Goal: Register for event/course

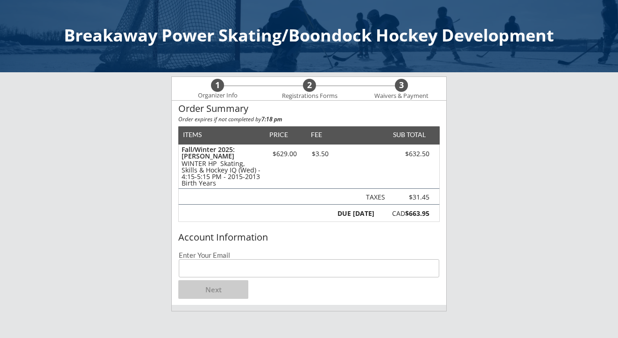
click at [248, 269] on input "email" at bounding box center [309, 269] width 260 height 18
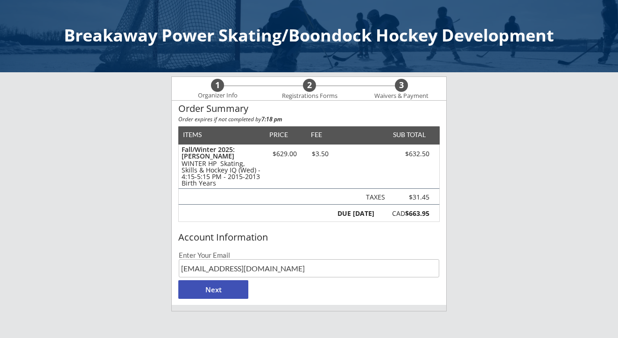
type input "[EMAIL_ADDRESS][DOMAIN_NAME]"
click at [507, 228] on div "Breakaway Power Skating/Boondock Hockey Development 1 Organizer Info 2 Registra…" at bounding box center [309, 287] width 618 height 575
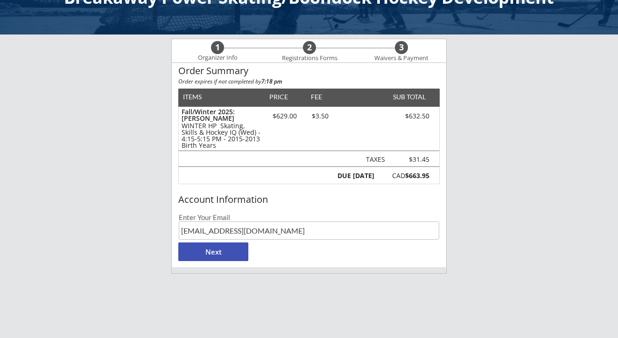
scroll to position [39, 0]
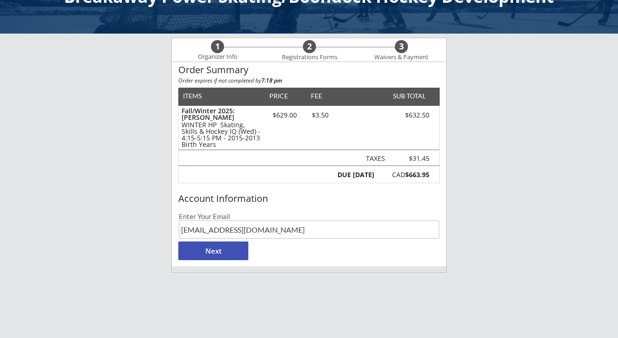
click at [219, 252] on button "Next" at bounding box center [213, 251] width 70 height 19
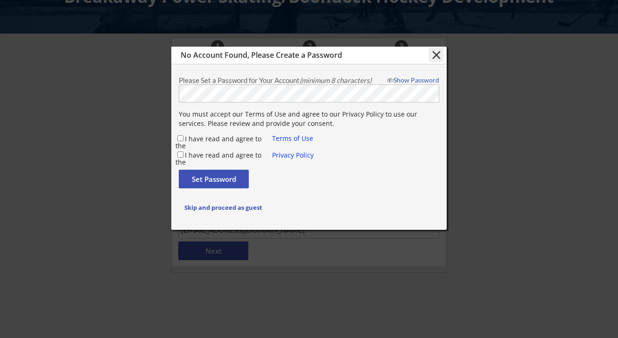
click at [180, 138] on input "I have read and agree to the" at bounding box center [180, 138] width 6 height 6
checkbox input "true"
click at [179, 156] on input "I have read and agree to the" at bounding box center [180, 155] width 6 height 6
checkbox input "true"
click at [211, 178] on button "Set Password" at bounding box center [214, 179] width 70 height 19
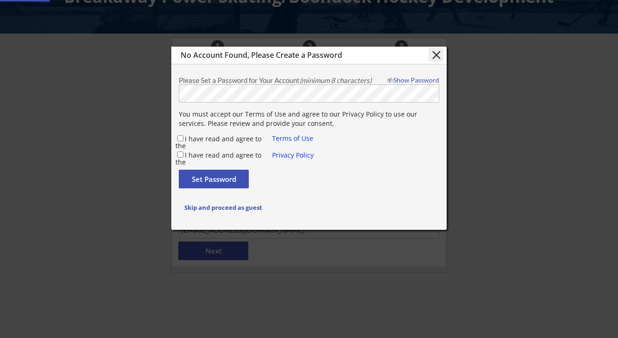
checkbox input "false"
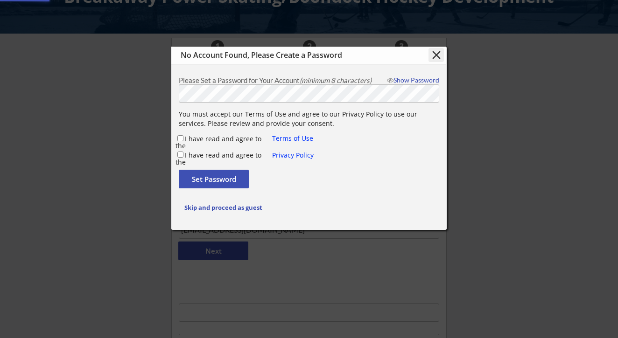
type input "[EMAIL_ADDRESS][DOMAIN_NAME]"
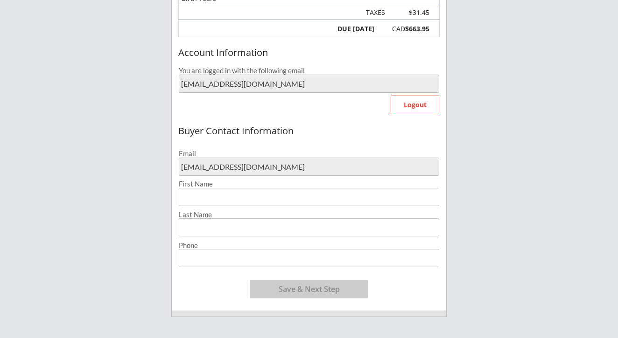
scroll to position [223, 0]
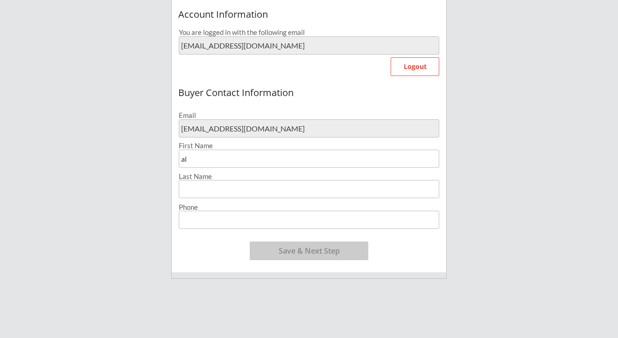
type input "a"
type input "Al"
type input "[PERSON_NAME]"
type input "[PHONE_NUMBER]"
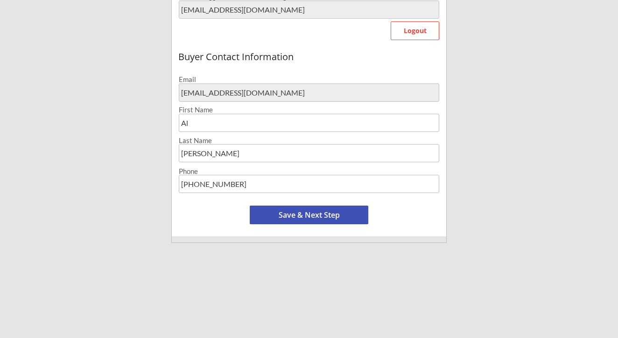
scroll to position [260, 0]
click at [315, 214] on button "Save & Next Step" at bounding box center [309, 214] width 119 height 19
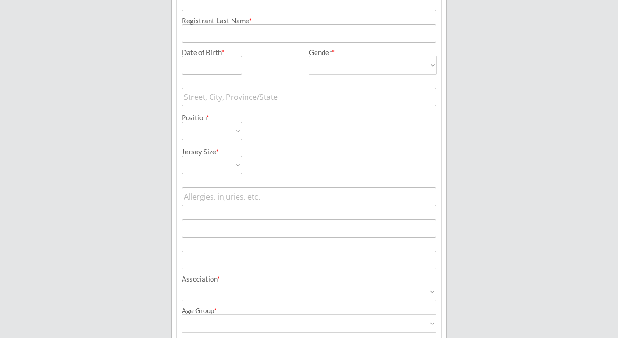
scroll to position [67, 0]
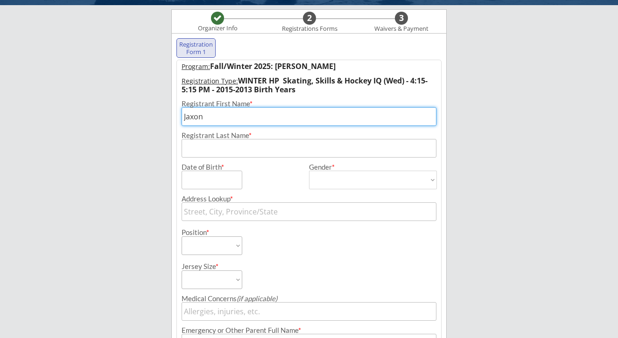
type input "Jaxon"
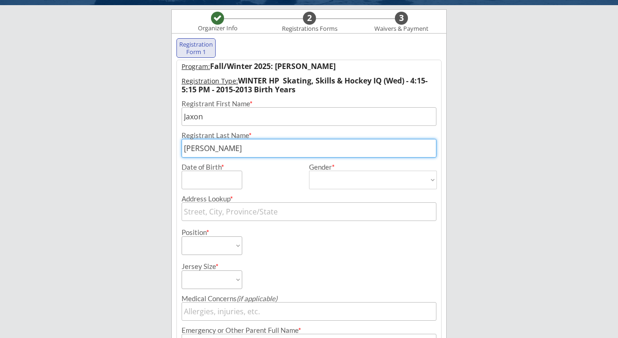
type input "[PERSON_NAME]"
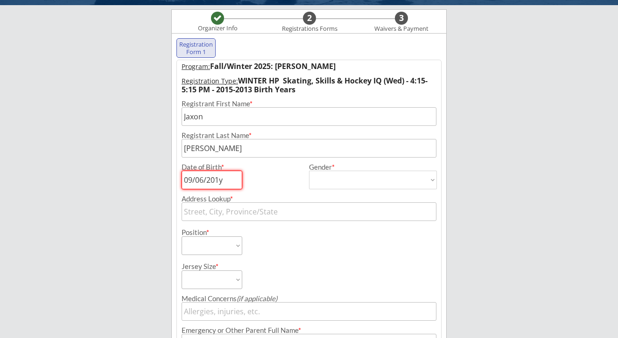
type input "[DATE]"
select select ""[DEMOGRAPHIC_DATA]""
type input "[DEMOGRAPHIC_DATA]"
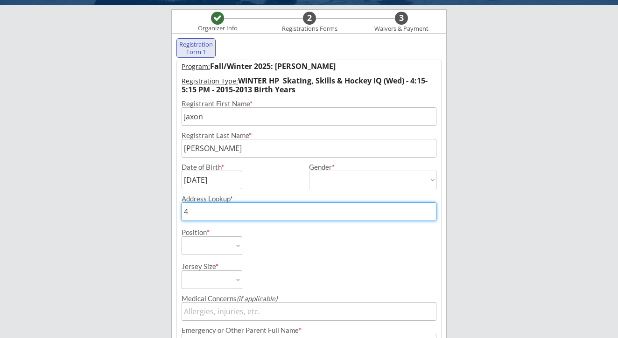
type input "47"
type input "[STREET_ADDRESS][PERSON_NAME]"
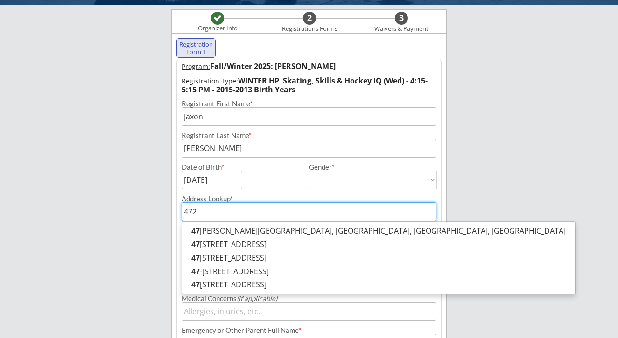
type input "4720"
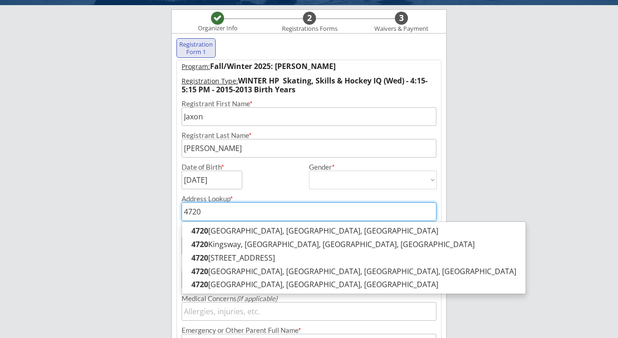
type input "[STREET_ADDRESS]"
type input "4720"
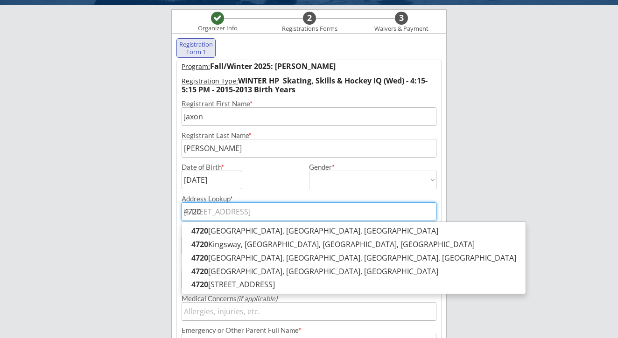
type input "4720 c"
type input "[STREET_ADDRESS]"
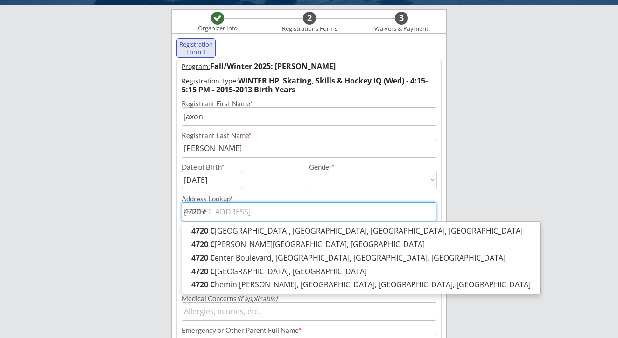
type input "4720 ch"
type input "[STREET_ADDRESS][PERSON_NAME]"
type input "4720 cha"
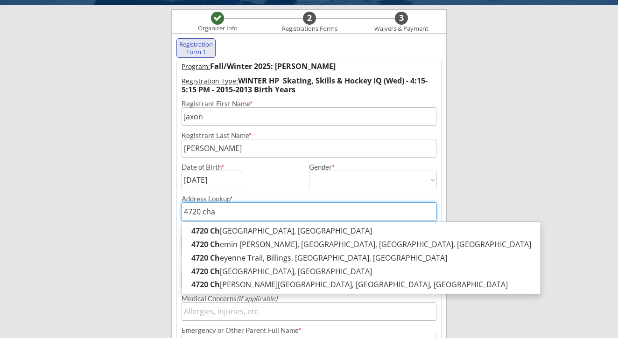
type input "[STREET_ADDRESS][PERSON_NAME]"
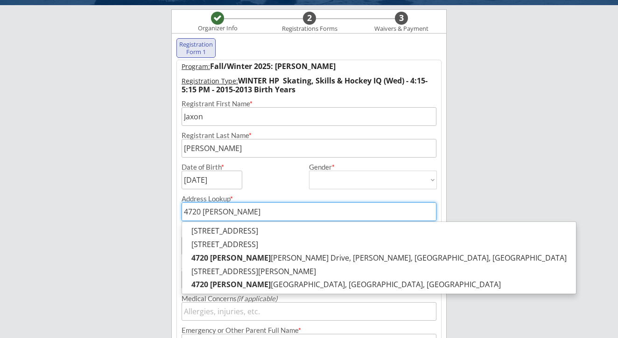
type input "4720 [PERSON_NAME]"
type input "[STREET_ADDRESS][PERSON_NAME][PERSON_NAME]"
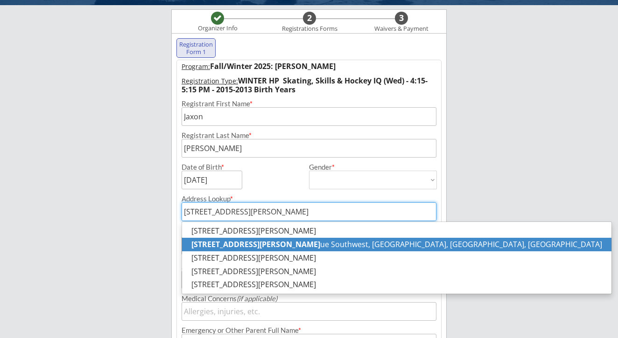
click at [225, 245] on strong "[STREET_ADDRESS][PERSON_NAME]" at bounding box center [255, 244] width 129 height 10
type input "[STREET_ADDRESS][PERSON_NAME]"
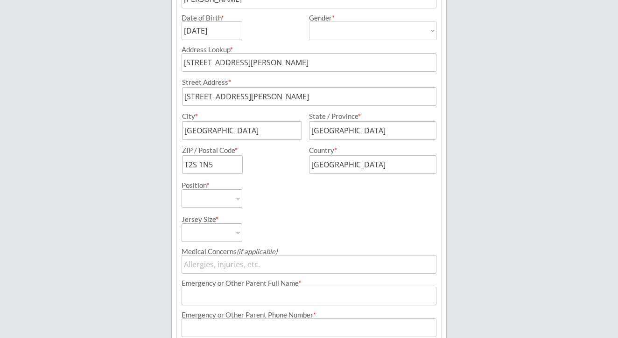
scroll to position [219, 0]
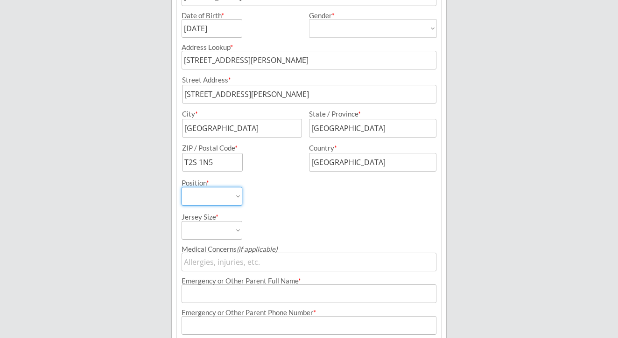
select select ""Forward""
select select ""Youth XL""
click at [218, 262] on input "input" at bounding box center [309, 262] width 255 height 19
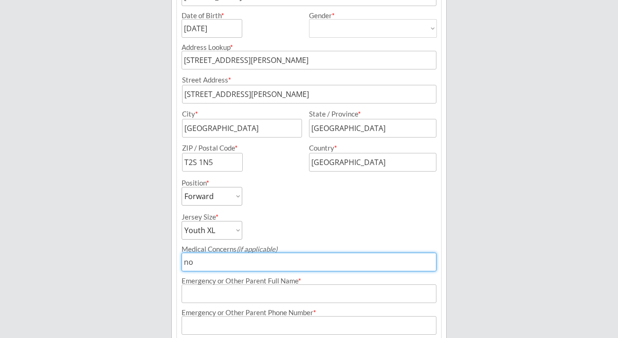
type input "n"
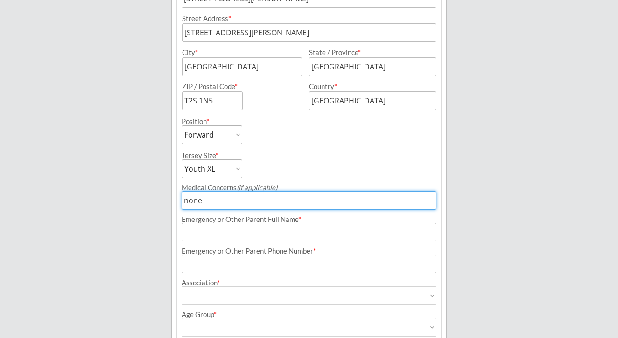
scroll to position [312, 0]
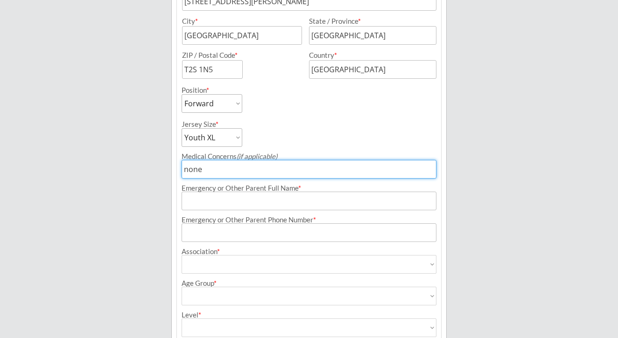
type input "none"
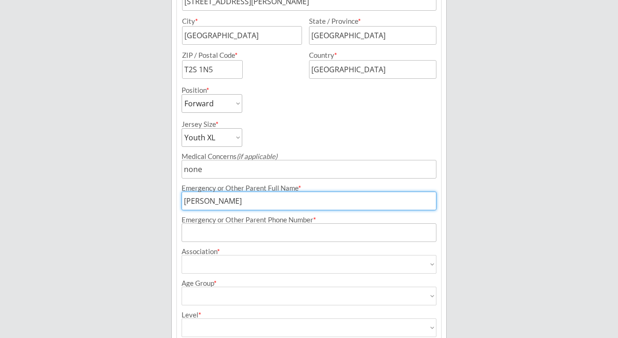
type input "[PERSON_NAME]"
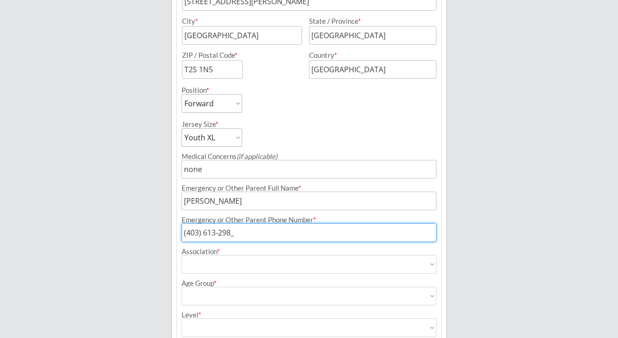
type input "[PHONE_NUMBER]"
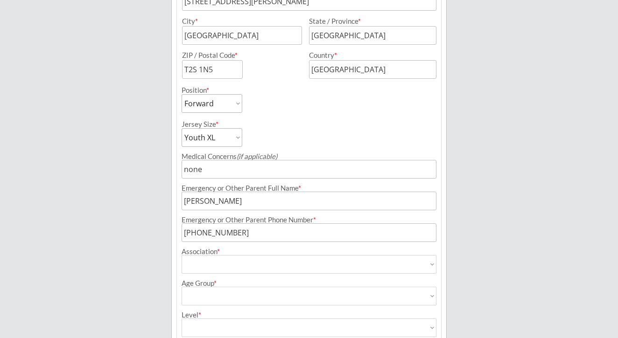
select select ""Glenlake Hawks Minor Hockey Club""
type input "Glenlake Hawks Minor Hockey Club"
select select ""U13""
type input "U13"
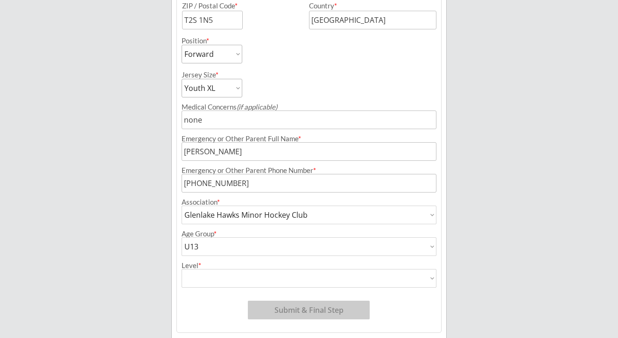
scroll to position [364, 0]
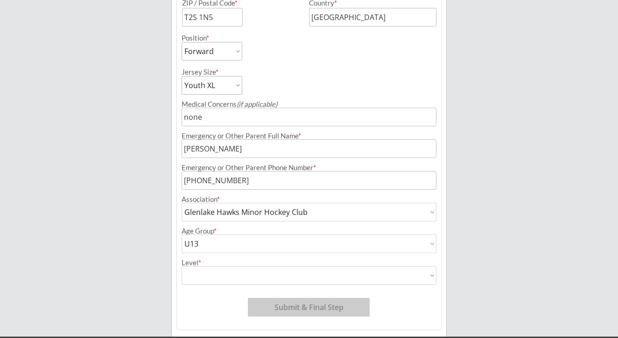
select select ""AA""
type input "AA"
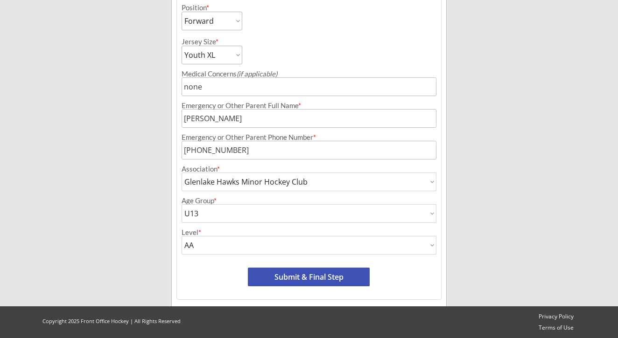
scroll to position [394, 0]
click at [320, 278] on button "Submit & Final Step" at bounding box center [309, 277] width 122 height 19
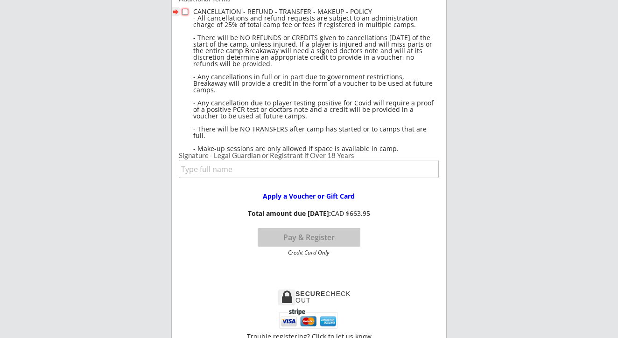
scroll to position [217, 0]
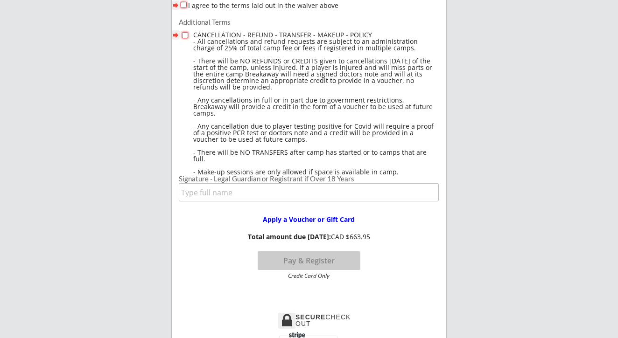
click at [223, 198] on input "input" at bounding box center [309, 192] width 260 height 18
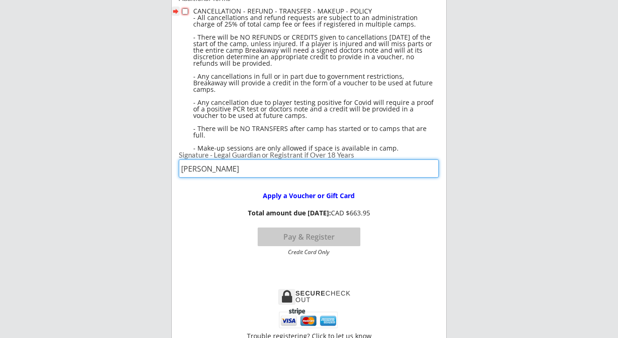
scroll to position [240, 0]
type input "[PERSON_NAME]"
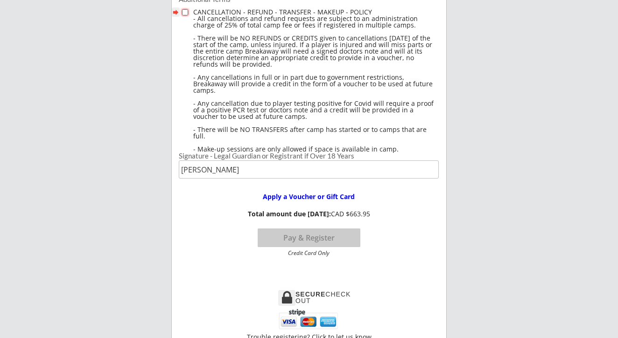
click at [375, 269] on div "Waiver and Terms Click to read in new window forward I agree to the terms laid …" at bounding box center [309, 73] width 274 height 415
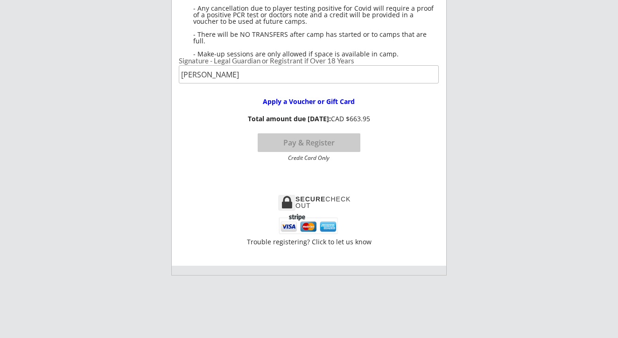
scroll to position [336, 0]
click at [318, 140] on button "Pay & Register" at bounding box center [309, 142] width 103 height 19
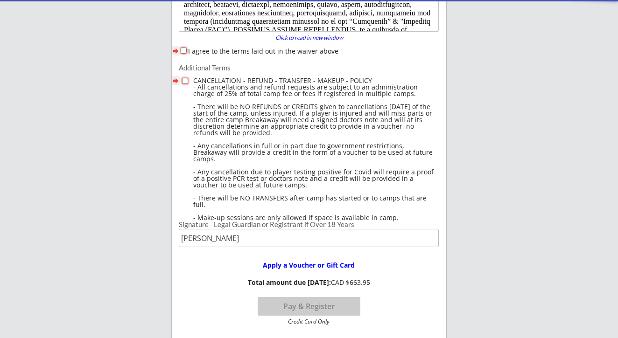
scroll to position [171, 0]
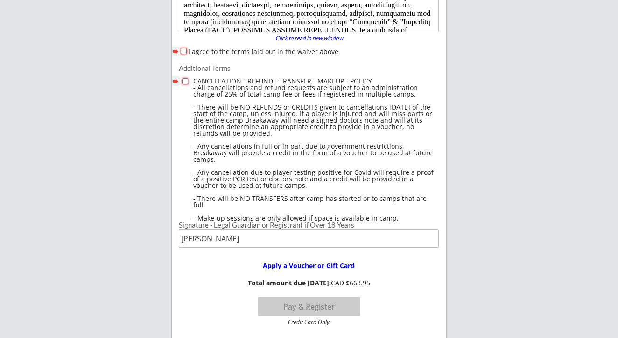
click at [183, 49] on input "I agree to the terms laid out in the waiver above" at bounding box center [184, 51] width 6 height 6
checkbox input "true"
click at [183, 83] on input "checkbox" at bounding box center [185, 81] width 6 height 6
checkbox input "true"
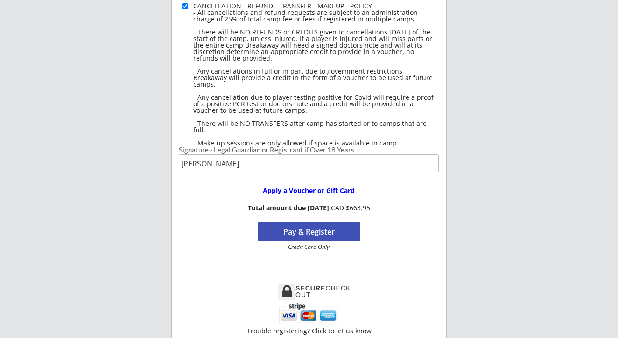
scroll to position [269, 0]
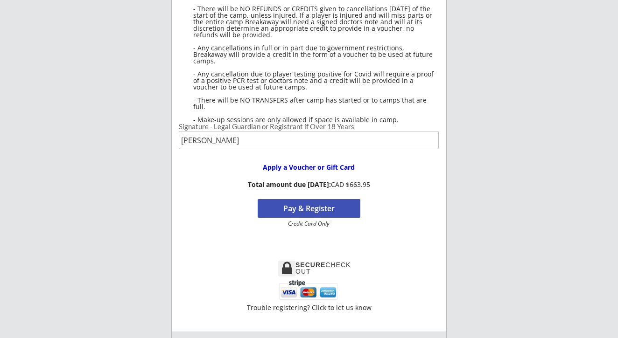
click at [314, 211] on button "Pay & Register" at bounding box center [309, 208] width 103 height 19
